Goal: Transaction & Acquisition: Subscribe to service/newsletter

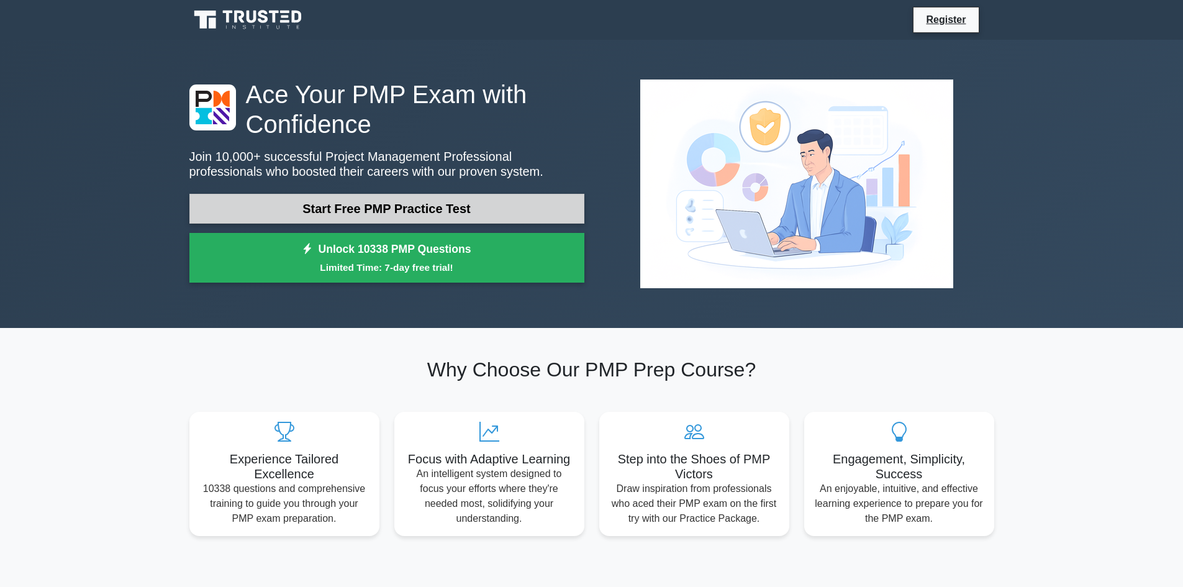
click at [446, 207] on link "Start Free PMP Practice Test" at bounding box center [386, 209] width 395 height 30
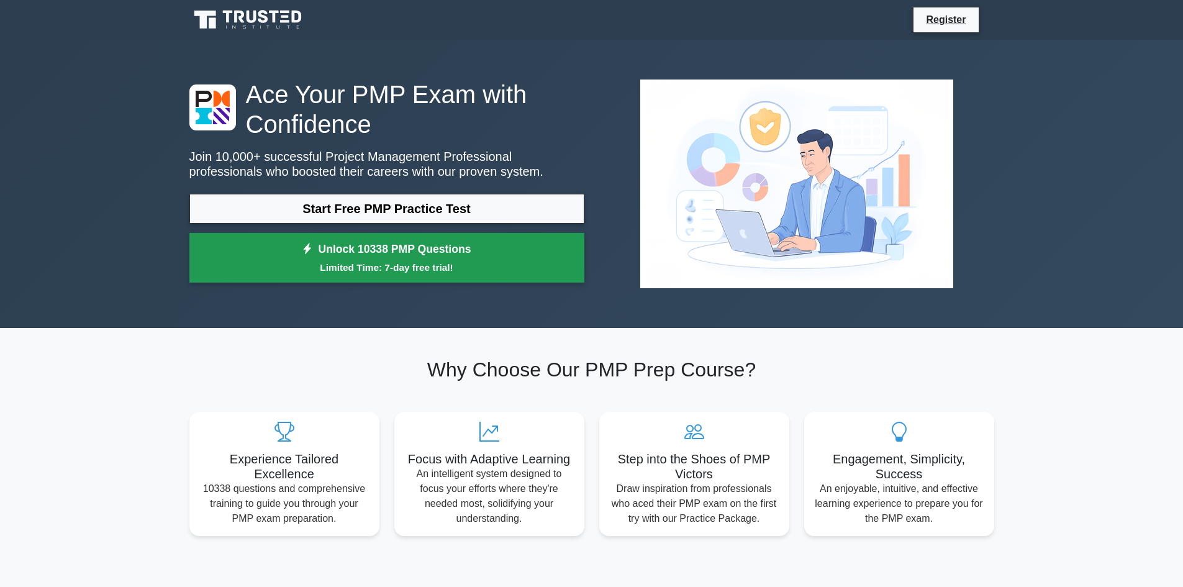
click at [433, 264] on small "Limited Time: 7-day free trial!" at bounding box center [387, 267] width 364 height 14
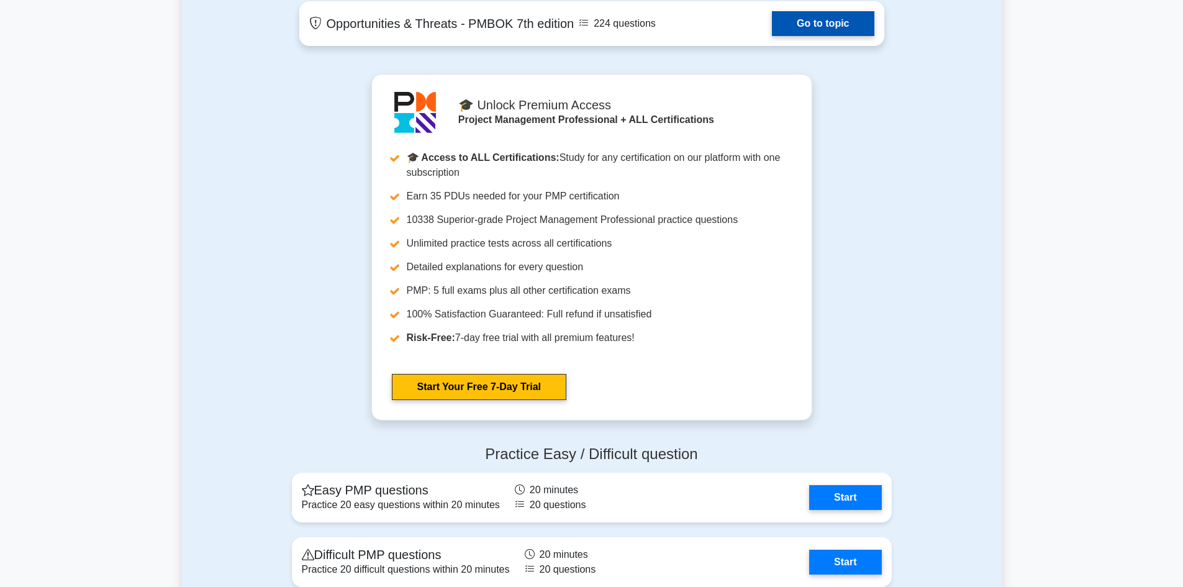
scroll to position [2994, 0]
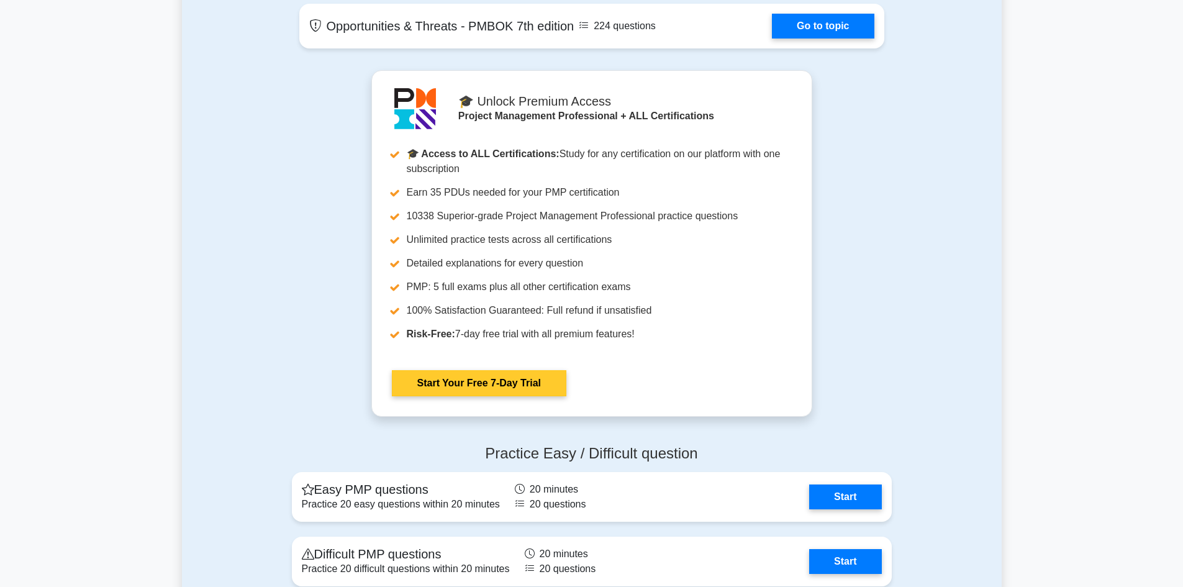
click at [490, 384] on link "Start Your Free 7-Day Trial" at bounding box center [479, 383] width 174 height 26
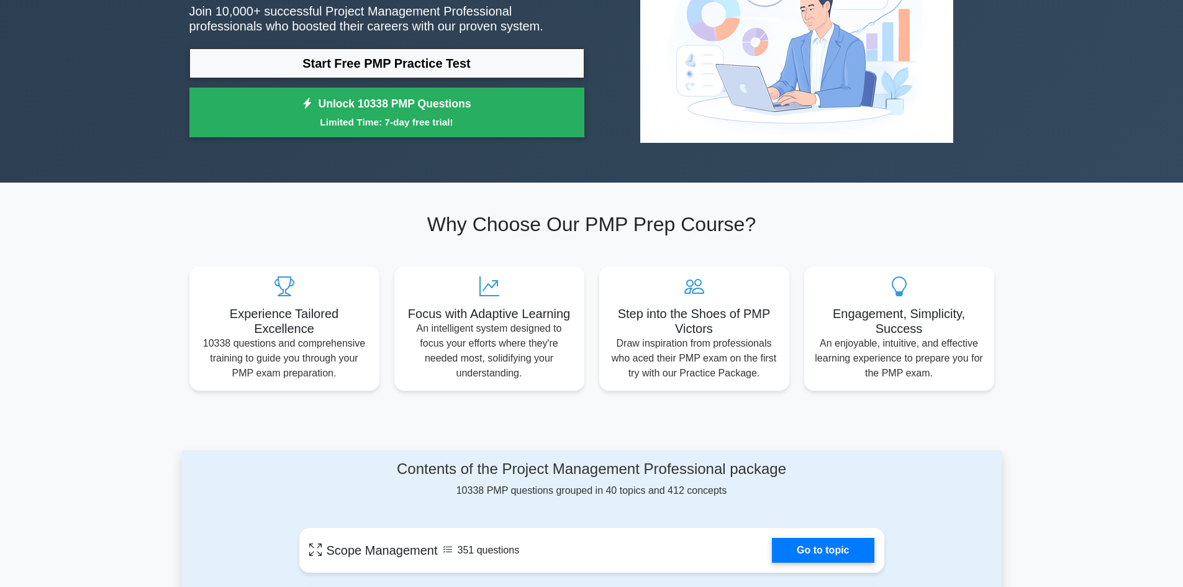
scroll to position [0, 0]
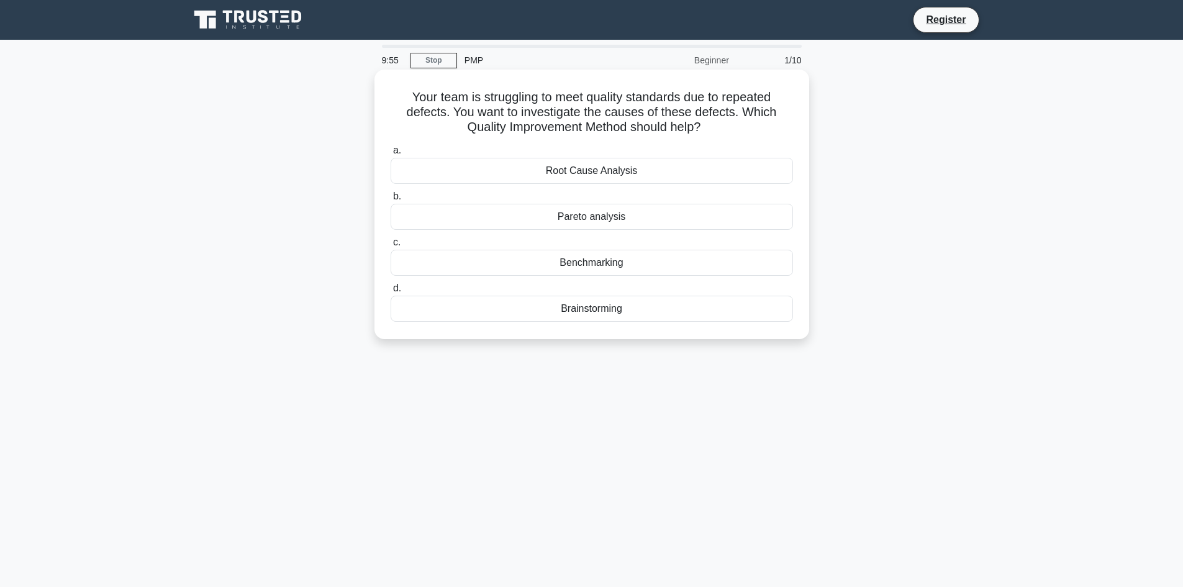
click at [665, 176] on div "Root Cause Analysis" at bounding box center [592, 171] width 402 height 26
click at [391, 155] on input "a. Root Cause Analysis" at bounding box center [391, 151] width 0 height 8
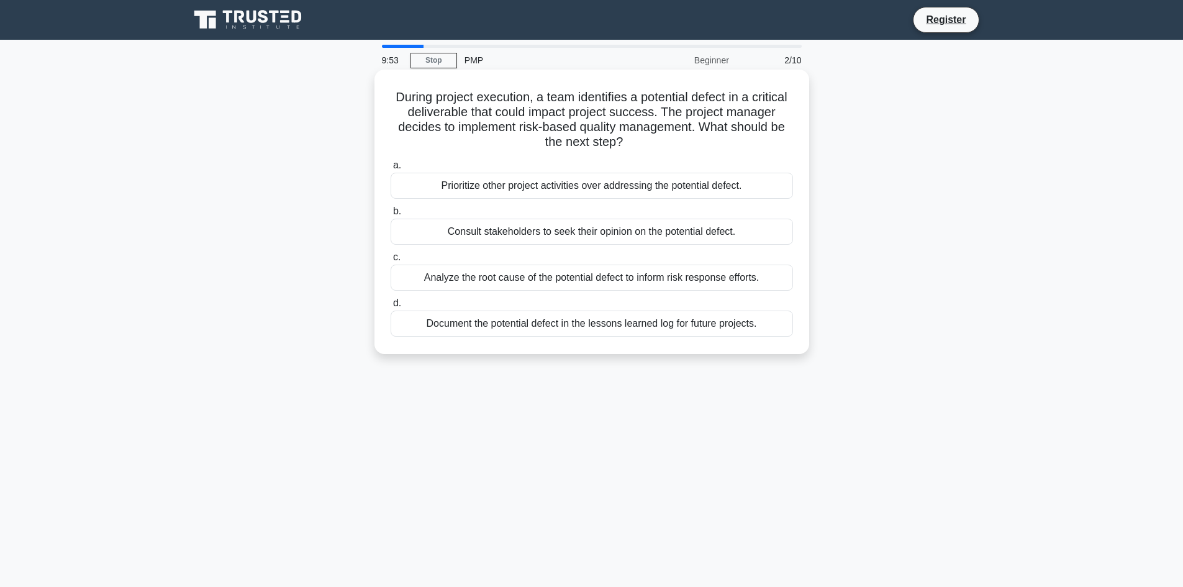
click at [646, 230] on div "Consult stakeholders to seek their opinion on the potential defect." at bounding box center [592, 232] width 402 height 26
click at [391, 215] on input "b. Consult stakeholders to seek their opinion on the potential defect." at bounding box center [391, 211] width 0 height 8
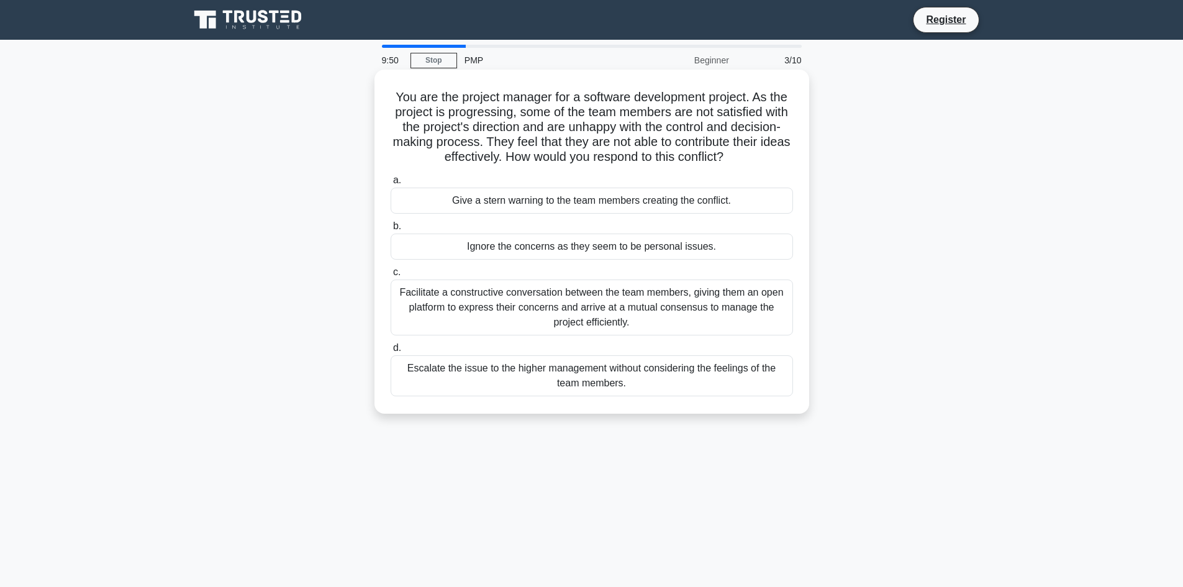
click at [630, 201] on div "Give a stern warning to the team members creating the conflict." at bounding box center [592, 200] width 402 height 26
click at [391, 184] on input "a. Give a stern warning to the team members creating the conflict." at bounding box center [391, 180] width 0 height 8
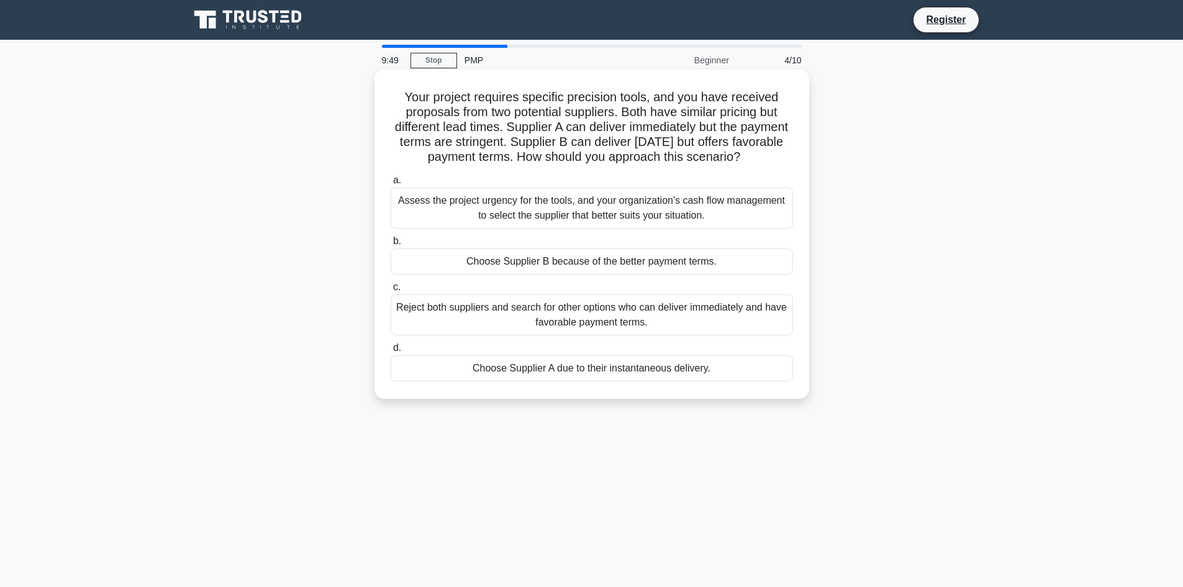
click at [625, 274] on div "Choose Supplier B because of the better payment terms." at bounding box center [592, 261] width 402 height 26
click at [391, 245] on input "b. Choose Supplier B because of the better payment terms." at bounding box center [391, 241] width 0 height 8
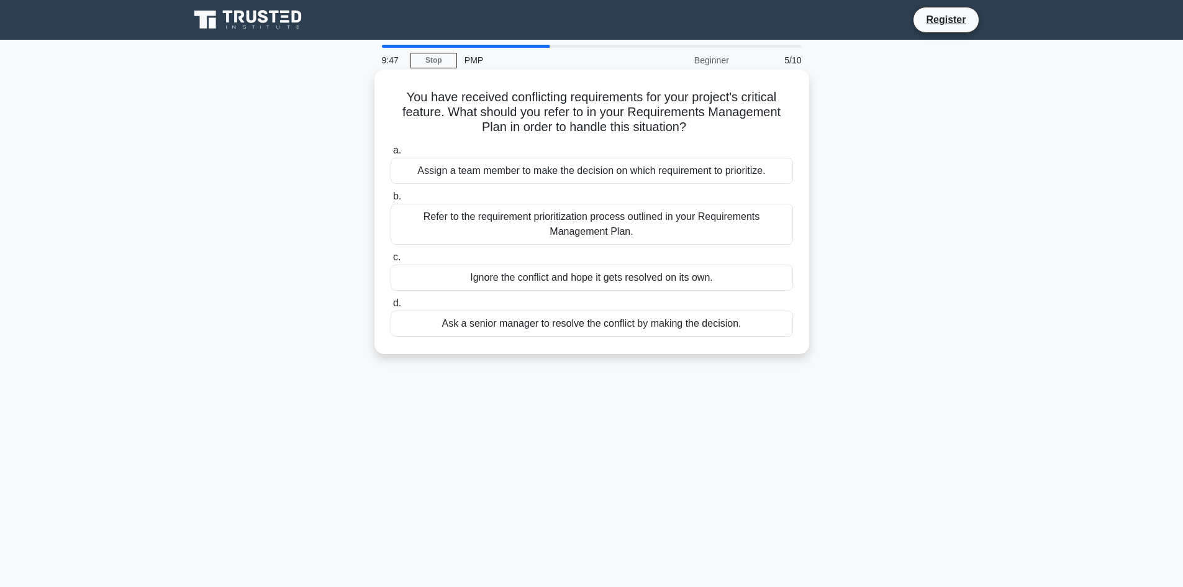
click at [610, 225] on div "Refer to the requirement prioritization process outlined in your Requirements M…" at bounding box center [592, 224] width 402 height 41
click at [391, 201] on input "b. Refer to the requirement prioritization process outlined in your Requirement…" at bounding box center [391, 196] width 0 height 8
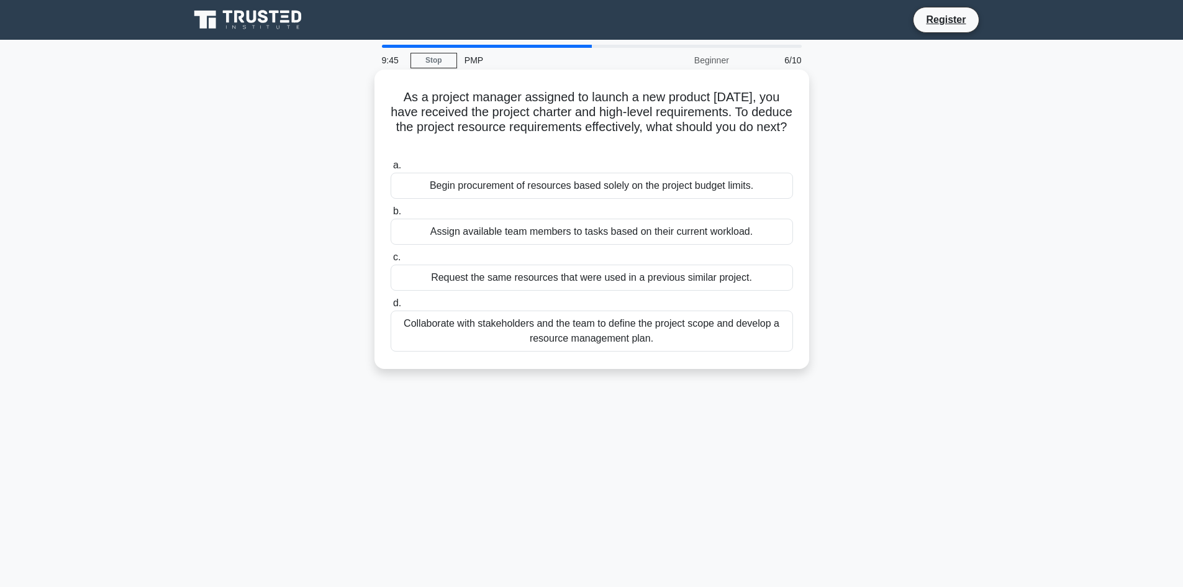
click at [607, 280] on div "Request the same resources that were used in a previous similar project." at bounding box center [592, 277] width 402 height 26
click at [391, 261] on input "c. Request the same resources that were used in a previous similar project." at bounding box center [391, 257] width 0 height 8
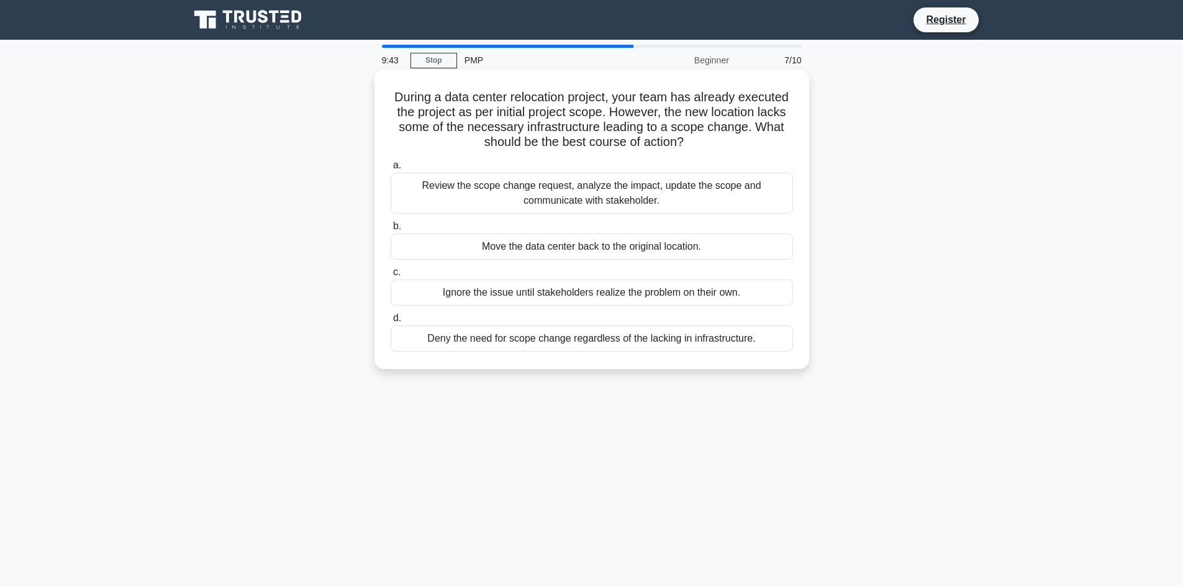
click at [601, 333] on div "Deny the need for scope change regardless of the lacking in infrastructure." at bounding box center [592, 338] width 402 height 26
click at [391, 322] on input "d. Deny the need for scope change regardless of the lacking in infrastructure." at bounding box center [391, 318] width 0 height 8
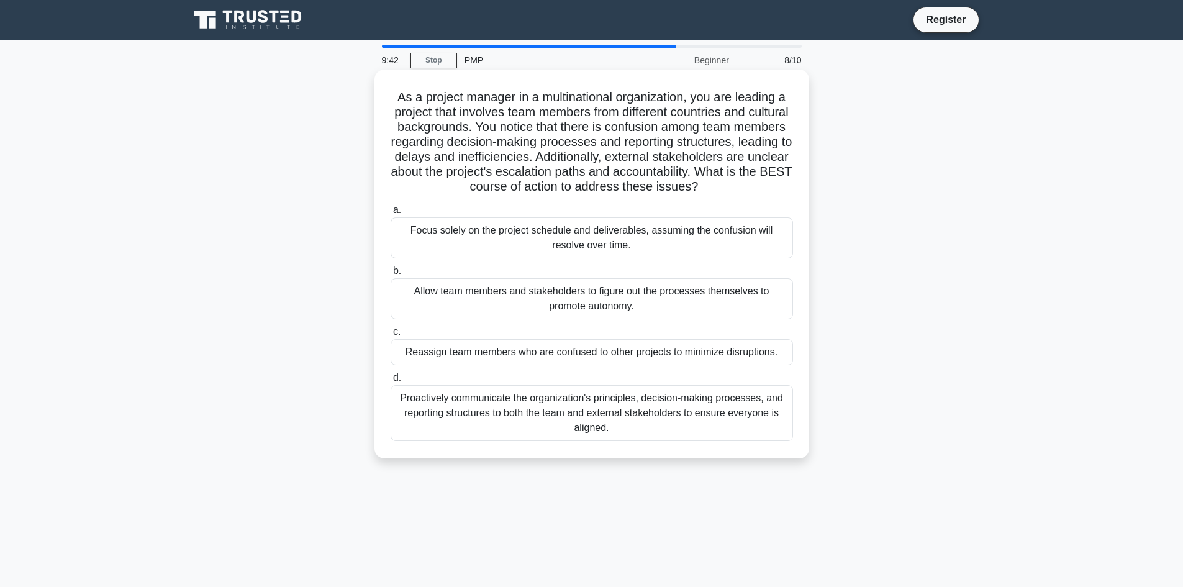
click at [593, 254] on div "Focus solely on the project schedule and deliverables, assuming the confusion w…" at bounding box center [592, 237] width 402 height 41
click at [391, 214] on input "a. Focus solely on the project schedule and deliverables, assuming the confusio…" at bounding box center [391, 210] width 0 height 8
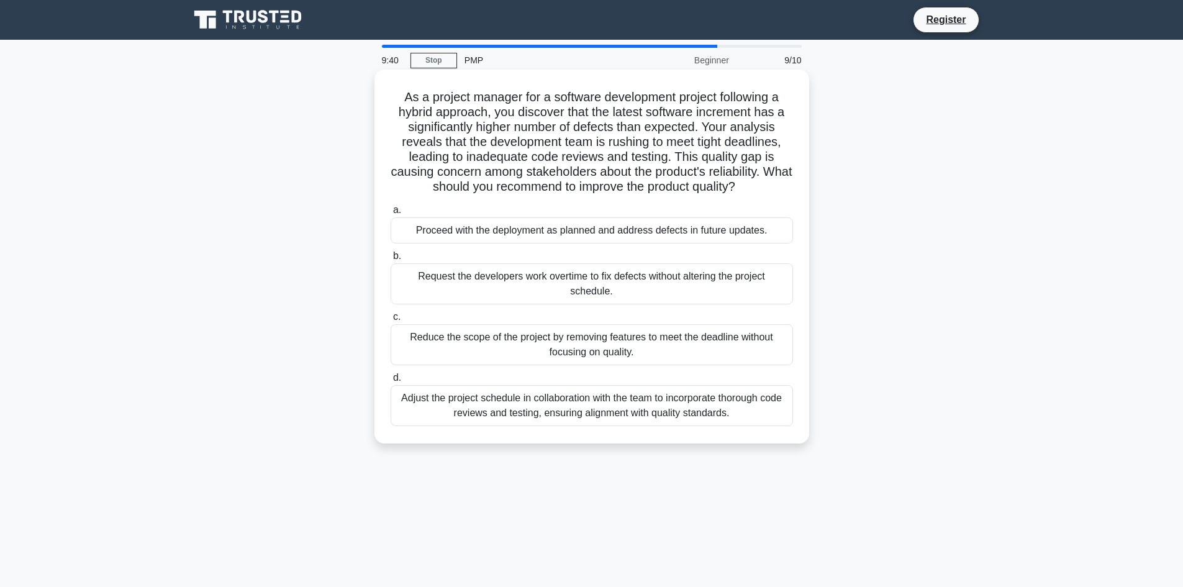
click at [601, 299] on div "Request the developers work overtime to fix defects without altering the projec…" at bounding box center [592, 283] width 402 height 41
click at [391, 260] on input "b. Request the developers work overtime to fix defects without altering the pro…" at bounding box center [391, 256] width 0 height 8
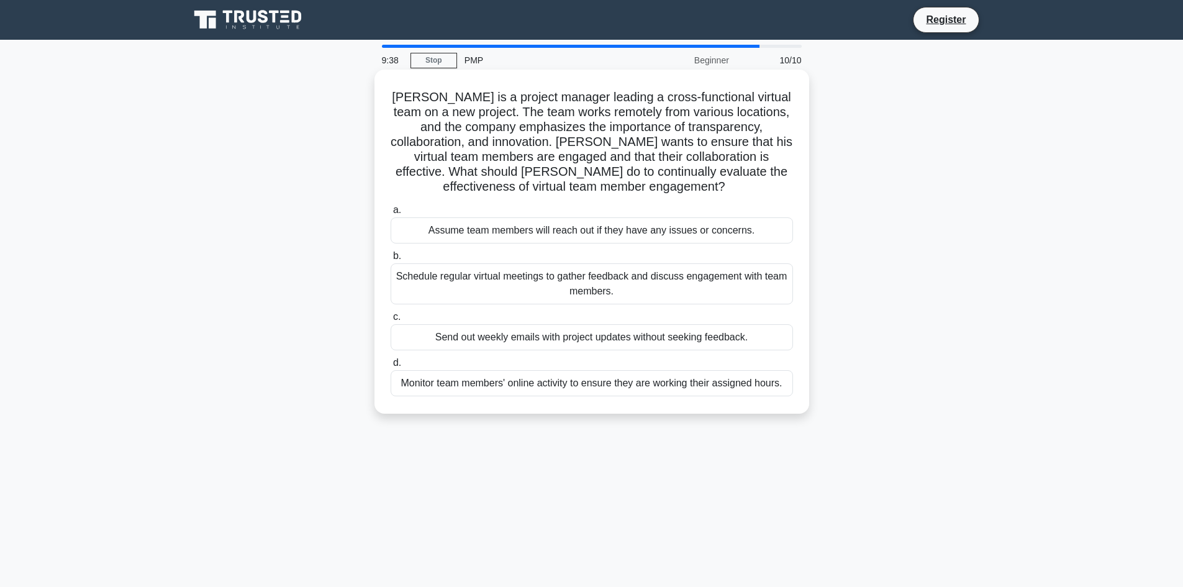
click at [606, 377] on div "Monitor team members' online activity to ensure they are working their assigned…" at bounding box center [592, 383] width 402 height 26
click at [391, 367] on input "d. Monitor team members' online activity to ensure they are working their assig…" at bounding box center [391, 363] width 0 height 8
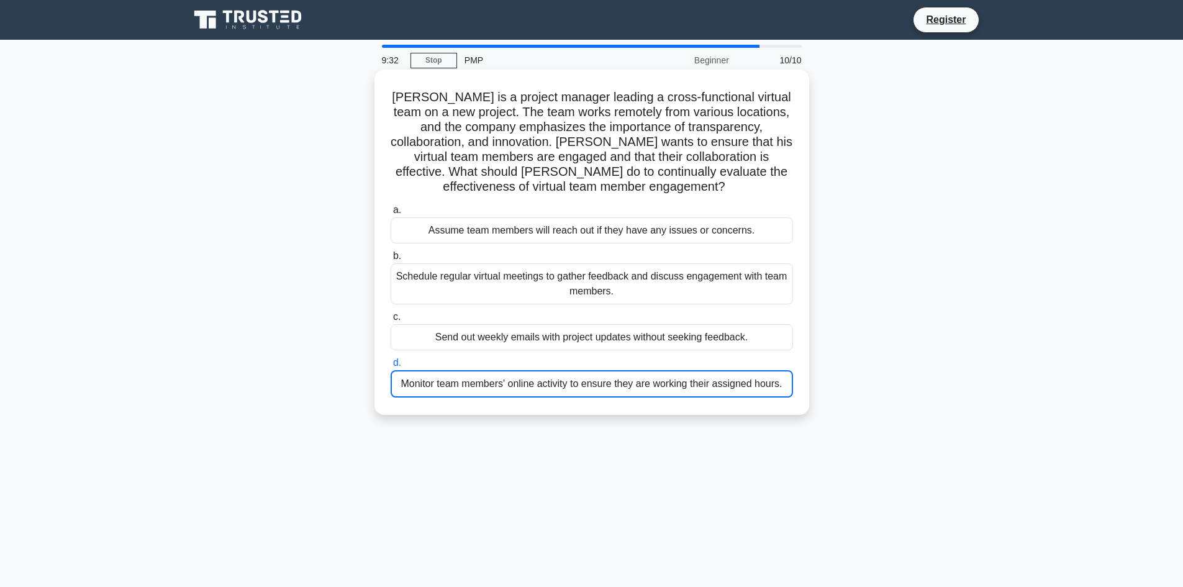
click at [648, 233] on div "Assume team members will reach out if they have any issues or concerns." at bounding box center [592, 230] width 402 height 26
click at [391, 214] on input "a. Assume team members will reach out if they have any issues or concerns." at bounding box center [391, 210] width 0 height 8
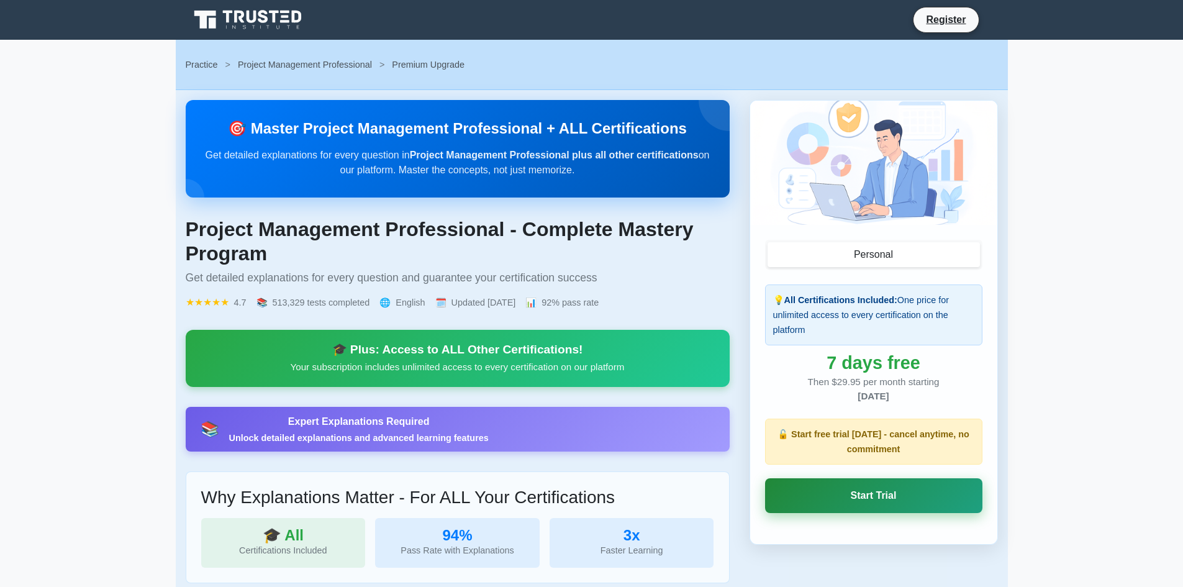
click at [892, 492] on link "Start Trial" at bounding box center [873, 495] width 217 height 35
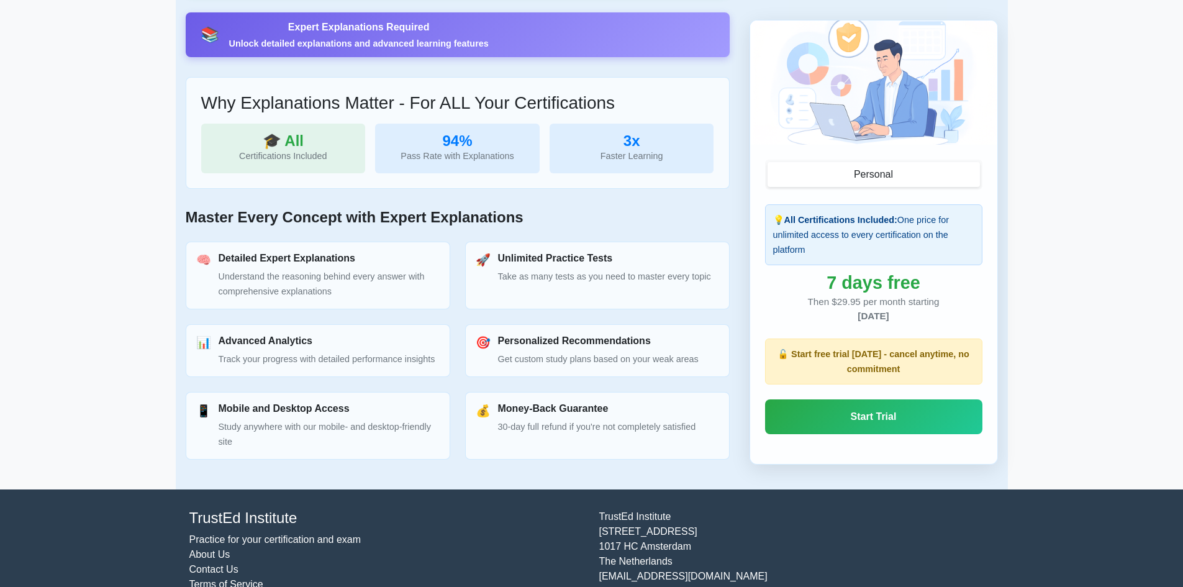
scroll to position [395, 0]
